Goal: Register for event/course

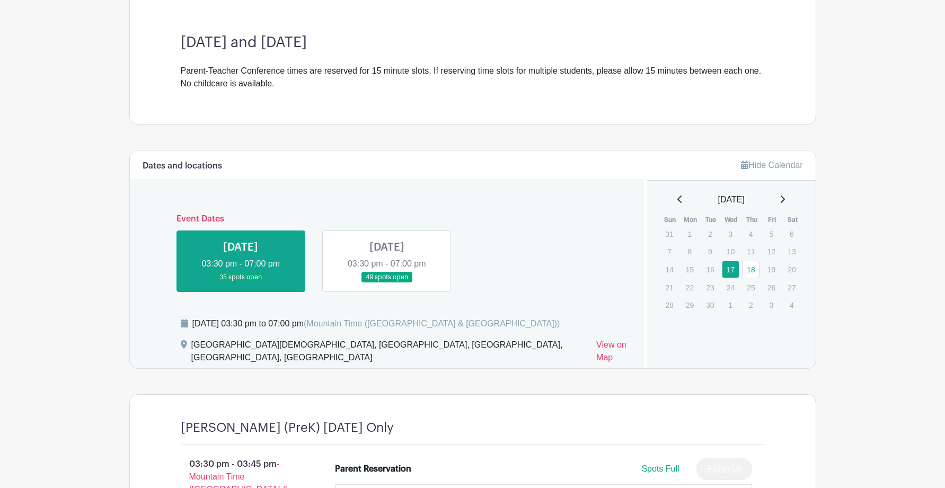
scroll to position [308, 0]
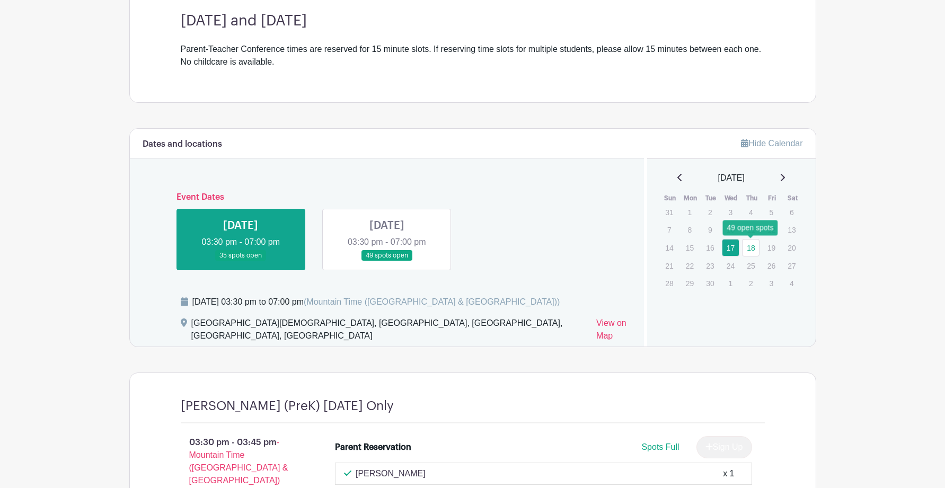
click at [749, 249] on link "18" at bounding box center [750, 247] width 17 height 17
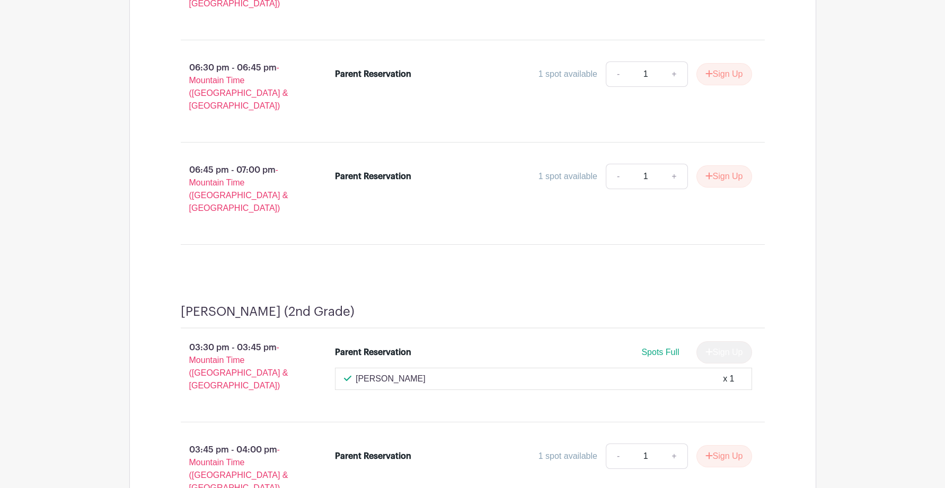
scroll to position [3017, 0]
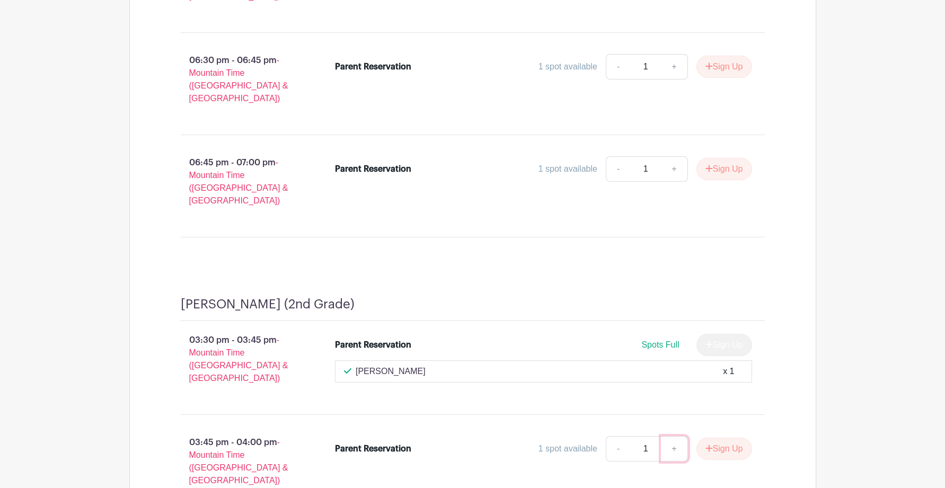
click at [669, 436] on link "+" at bounding box center [674, 448] width 27 height 25
click at [726, 438] on button "Sign Up" at bounding box center [725, 449] width 56 height 22
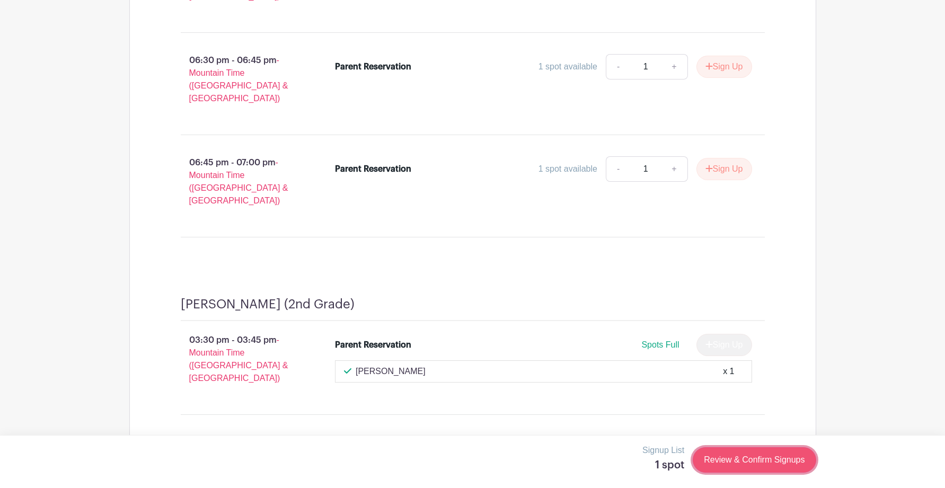
click at [746, 458] on link "Review & Confirm Signups" at bounding box center [754, 459] width 123 height 25
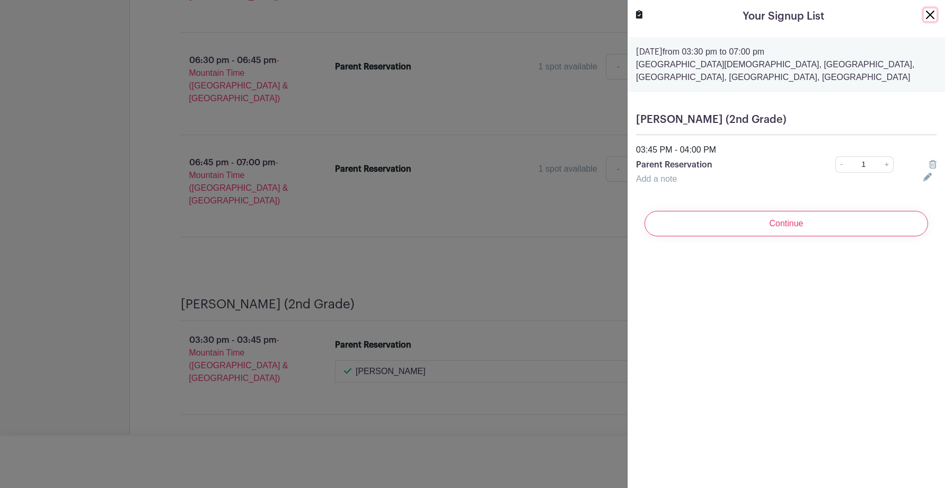
click at [934, 12] on button "Close" at bounding box center [930, 14] width 13 height 13
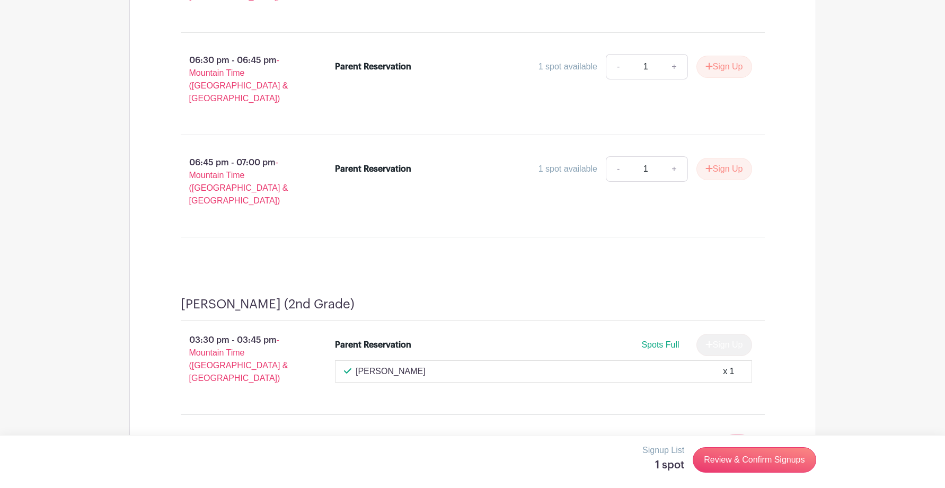
click at [734, 444] on icon at bounding box center [737, 448] width 7 height 8
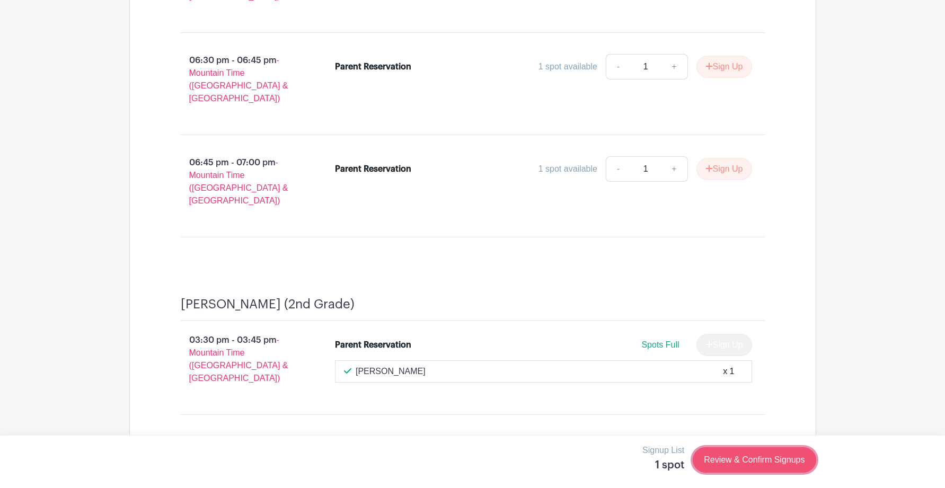
click at [754, 463] on link "Review & Confirm Signups" at bounding box center [754, 459] width 123 height 25
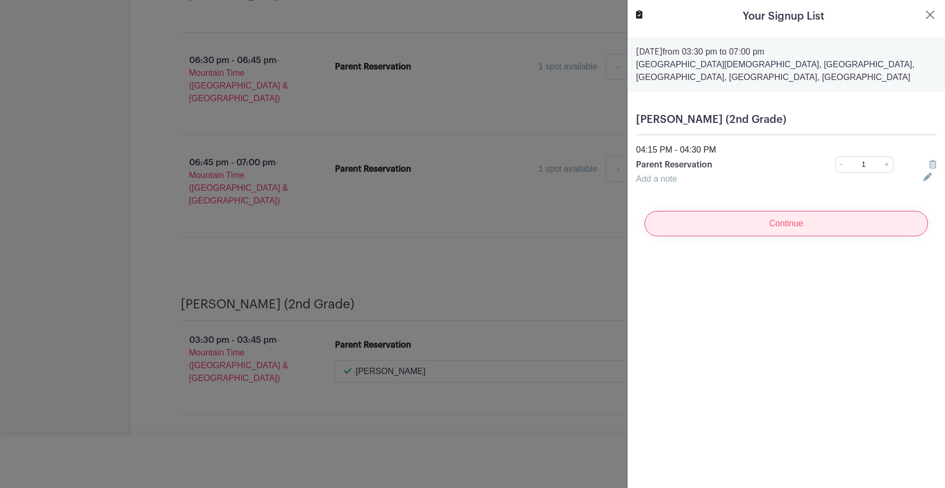
click at [776, 212] on input "Continue" at bounding box center [787, 223] width 284 height 25
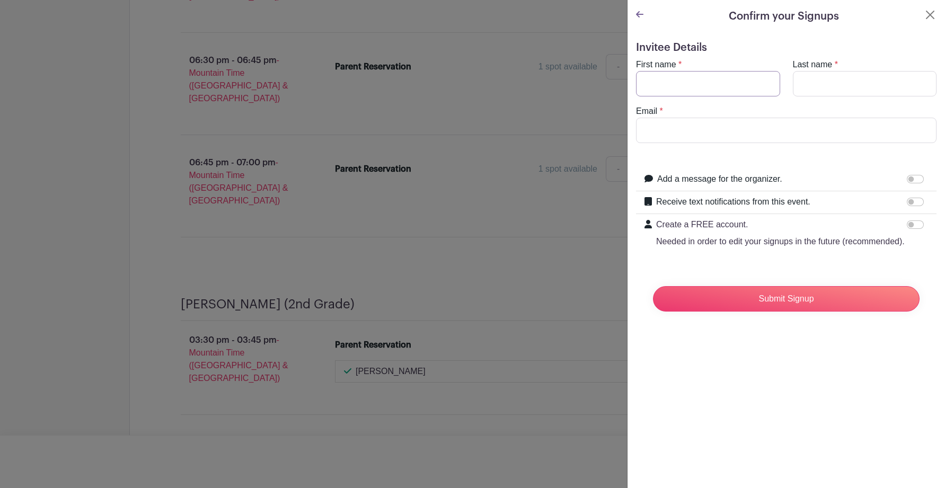
click at [667, 77] on input "First name" at bounding box center [708, 83] width 144 height 25
type input "[PERSON_NAME]"
type input "[PERSON_NAME][EMAIL_ADDRESS][DOMAIN_NAME]"
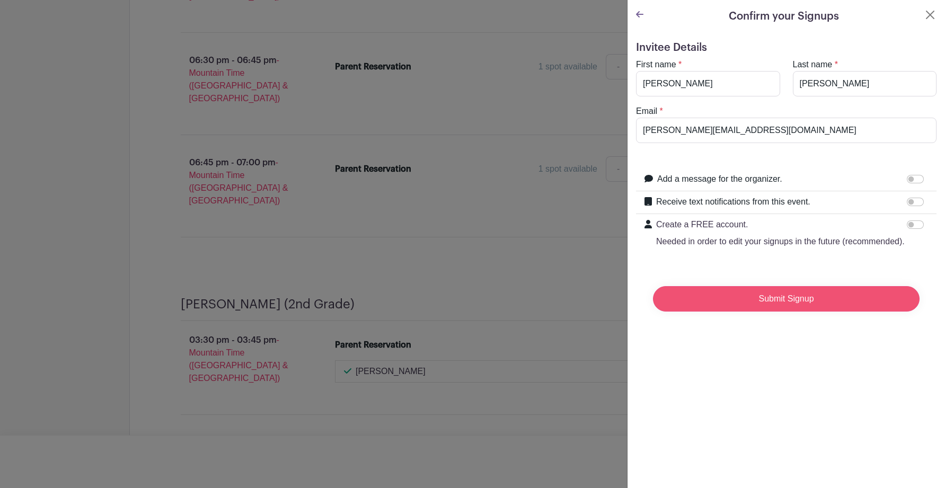
click at [747, 296] on input "Submit Signup" at bounding box center [786, 298] width 267 height 25
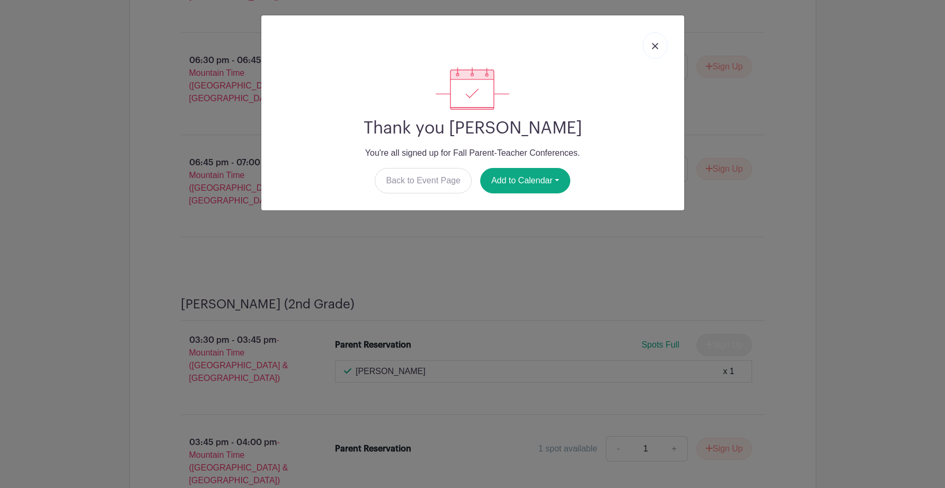
click at [656, 49] on img at bounding box center [655, 46] width 6 height 6
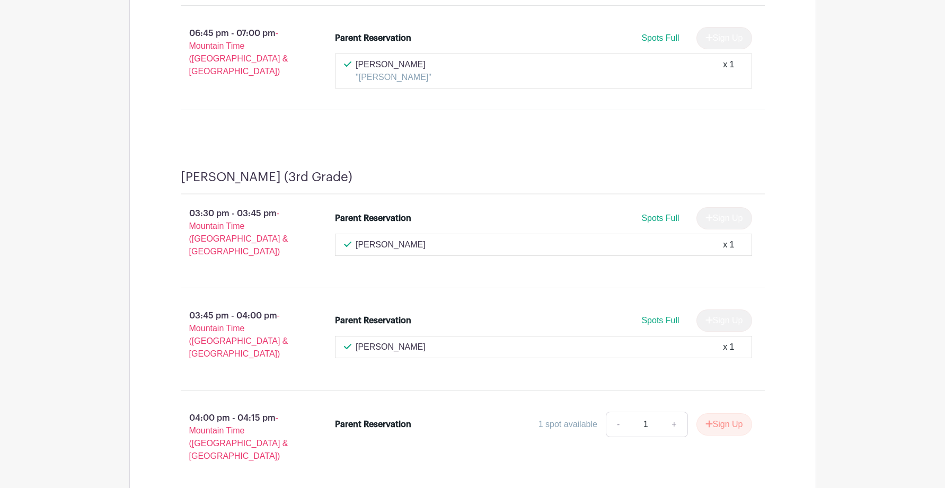
scroll to position [4659, 0]
